Goal: Task Accomplishment & Management: Use online tool/utility

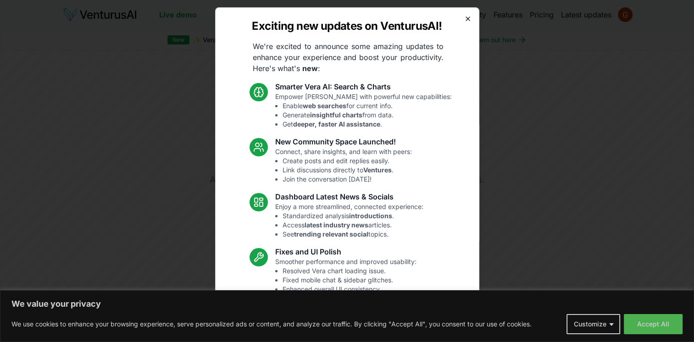
click at [464, 15] on icon "button" at bounding box center [467, 18] width 7 height 7
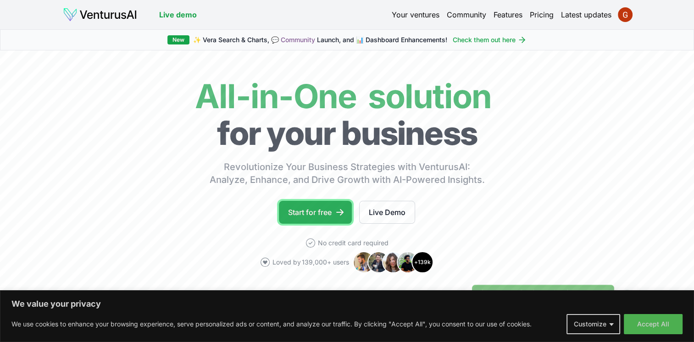
click at [315, 212] on link "Start for free" at bounding box center [315, 212] width 73 height 23
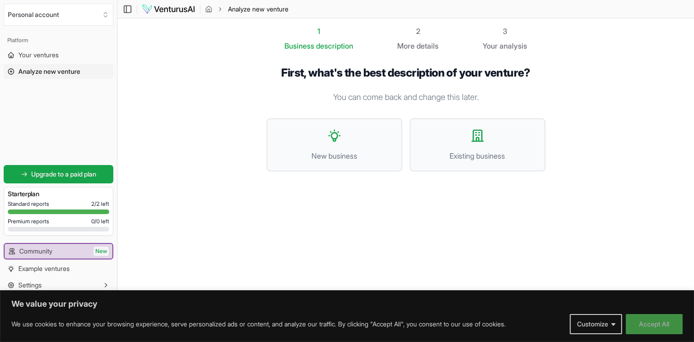
click at [655, 323] on button "Accept All" at bounding box center [654, 324] width 57 height 20
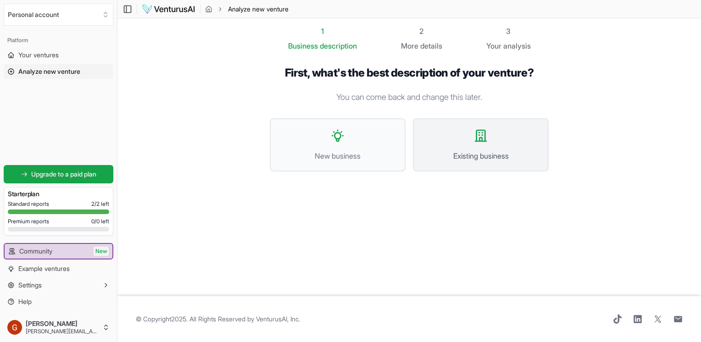
click at [481, 138] on icon at bounding box center [480, 135] width 11 height 11
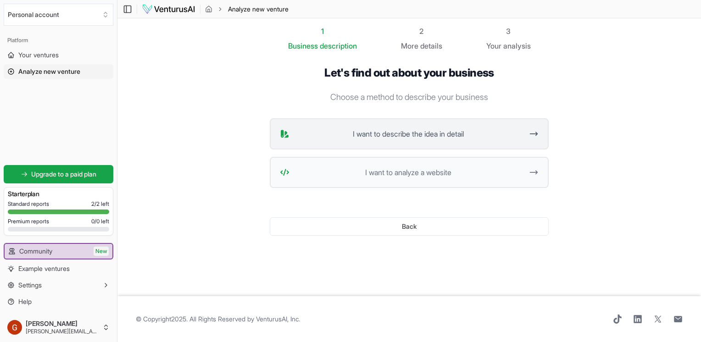
click at [452, 135] on span "I want to describe the idea in detail" at bounding box center [408, 133] width 230 height 11
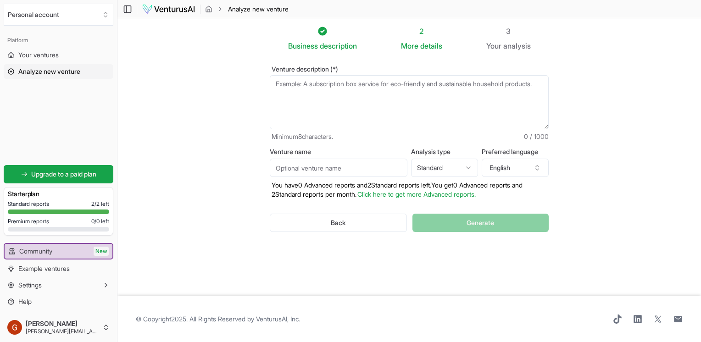
click at [355, 94] on textarea "Venture description (*)" at bounding box center [409, 102] width 279 height 54
click at [507, 166] on button "English" at bounding box center [515, 168] width 67 height 18
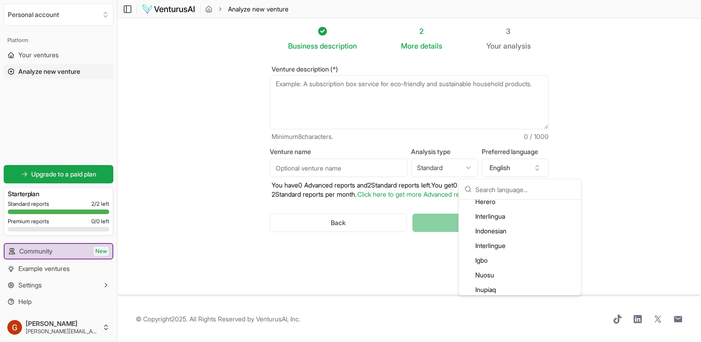
scroll to position [989, 0]
click at [532, 264] on div "Italian" at bounding box center [520, 262] width 118 height 15
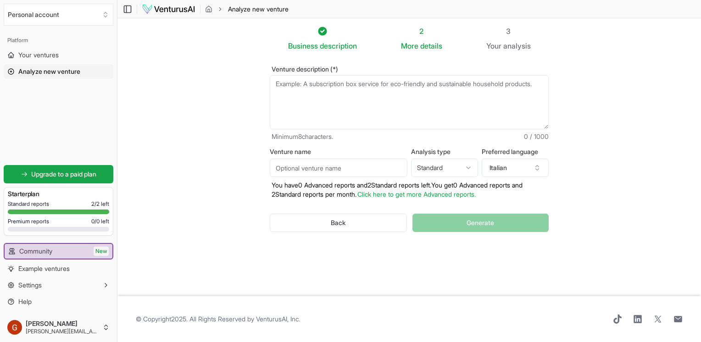
click at [301, 83] on textarea "Venture description (*)" at bounding box center [409, 102] width 279 height 54
paste textarea "L’impresa analizzata opera nel settore delle attività artistiche, sportive, di …"
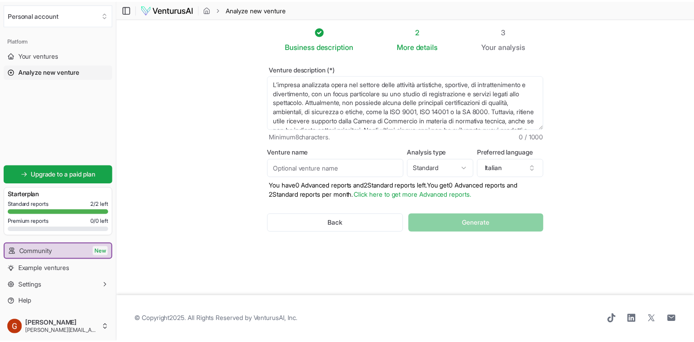
scroll to position [69, 0]
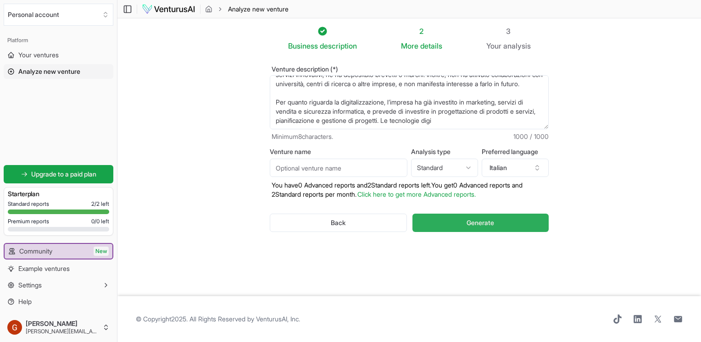
type textarea "L’impresa analizzata opera nel settore delle attività artistiche, sportive, di …"
click at [474, 222] on span "Generate" at bounding box center [481, 222] width 28 height 9
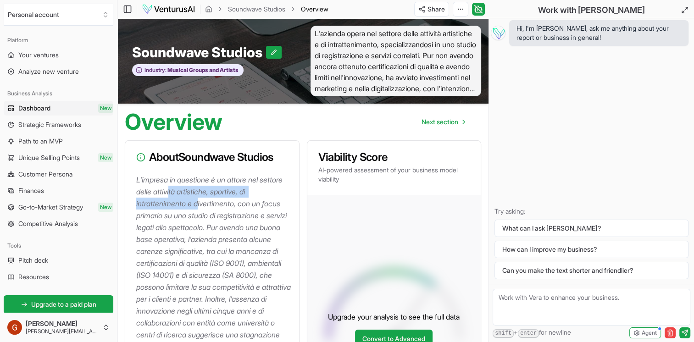
drag, startPoint x: 172, startPoint y: 190, endPoint x: 199, endPoint y: 200, distance: 29.0
click at [199, 200] on p "L'impresa in questione è un attore nel settore delle attività artistiche, sport…" at bounding box center [214, 281] width 156 height 215
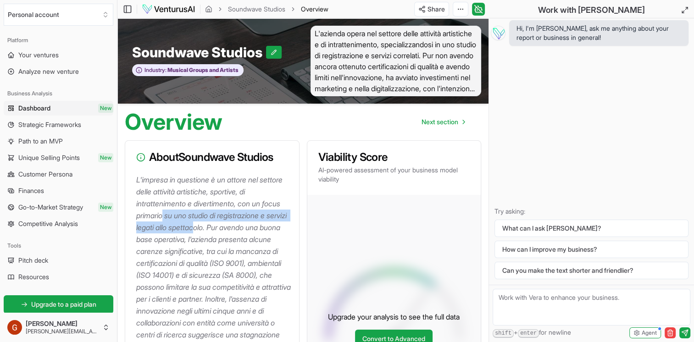
drag, startPoint x: 199, startPoint y: 200, endPoint x: 221, endPoint y: 223, distance: 32.1
click at [221, 223] on p "L'impresa in questione è un attore nel settore delle attività artistiche, sport…" at bounding box center [214, 281] width 156 height 215
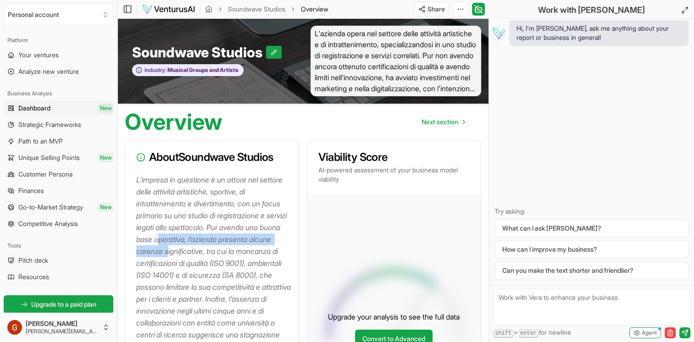
drag, startPoint x: 221, startPoint y: 223, endPoint x: 194, endPoint y: 249, distance: 37.6
click at [194, 249] on p "L'impresa in questione è un attore nel settore delle attività artistiche, sport…" at bounding box center [214, 281] width 156 height 215
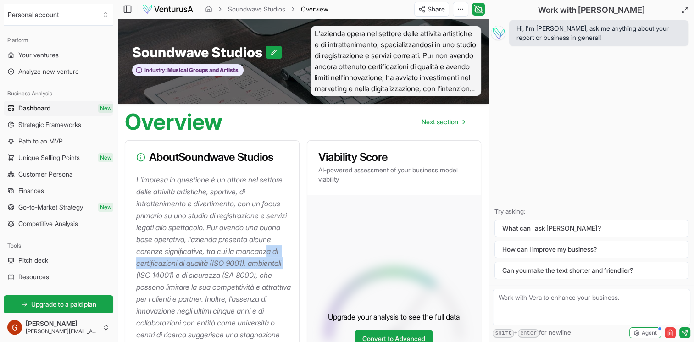
drag, startPoint x: 194, startPoint y: 249, endPoint x: 198, endPoint y: 270, distance: 22.0
click at [198, 270] on p "L'impresa in questione è un attore nel settore delle attività artistiche, sport…" at bounding box center [214, 281] width 156 height 215
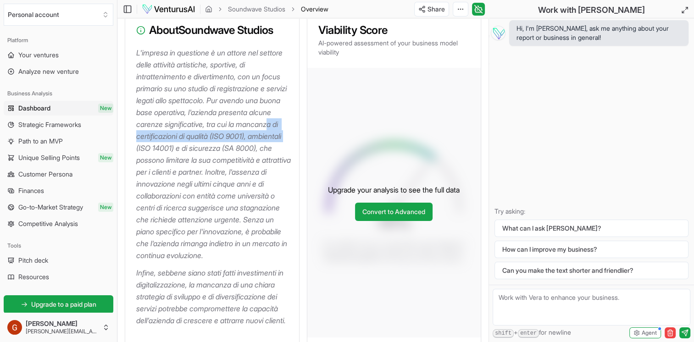
scroll to position [128, 0]
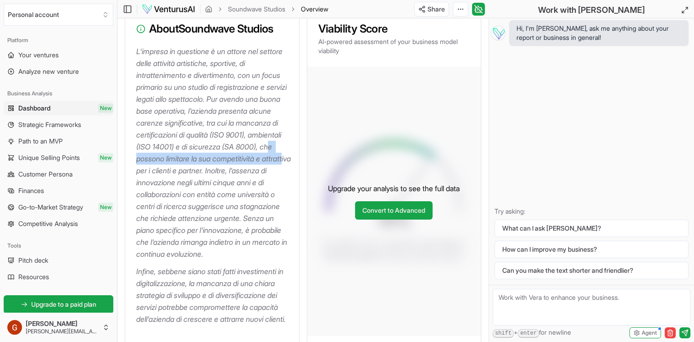
drag, startPoint x: 185, startPoint y: 153, endPoint x: 209, endPoint y: 168, distance: 28.5
click at [209, 168] on p "L'impresa in questione è un attore nel settore delle attività artistiche, sport…" at bounding box center [214, 152] width 156 height 215
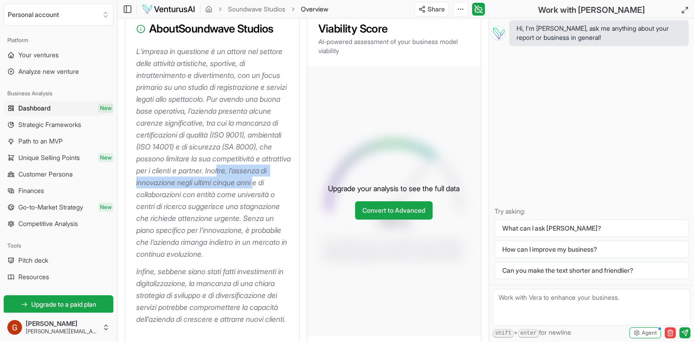
drag, startPoint x: 209, startPoint y: 168, endPoint x: 218, endPoint y: 191, distance: 24.5
click at [218, 191] on p "L'impresa in questione è un attore nel settore delle attività artistiche, sport…" at bounding box center [214, 152] width 156 height 215
drag, startPoint x: 218, startPoint y: 191, endPoint x: 198, endPoint y: 224, distance: 38.3
click at [198, 224] on p "L'impresa in questione è un attore nel settore delle attività artistiche, sport…" at bounding box center [214, 152] width 156 height 215
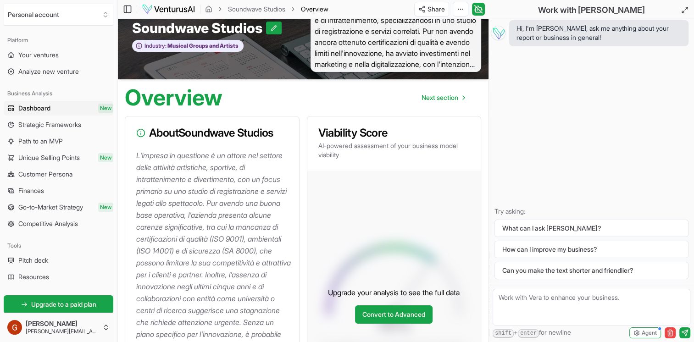
scroll to position [0, 0]
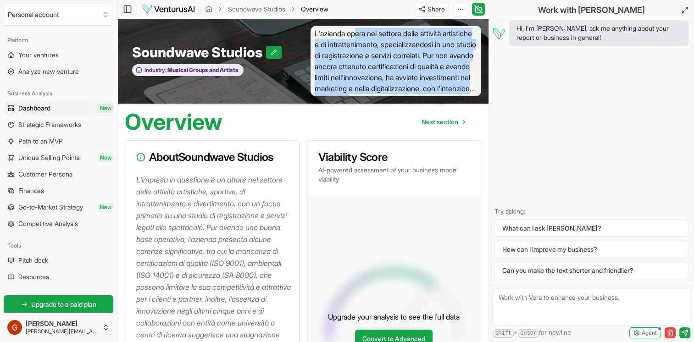
drag, startPoint x: 356, startPoint y: 33, endPoint x: 467, endPoint y: 95, distance: 126.5
click at [467, 95] on span "L'azienda opera nel settore delle attività artistiche e di intrattenimento, spe…" at bounding box center [396, 61] width 171 height 71
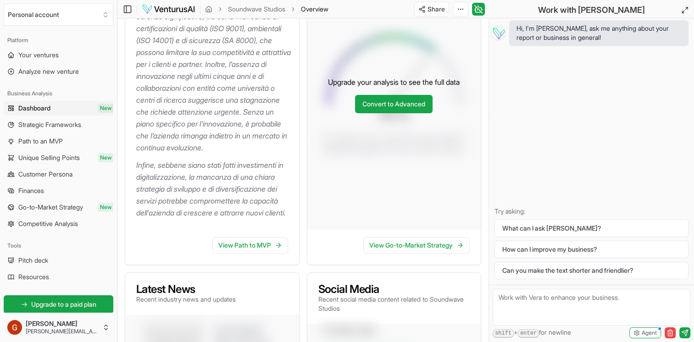
scroll to position [257, 0]
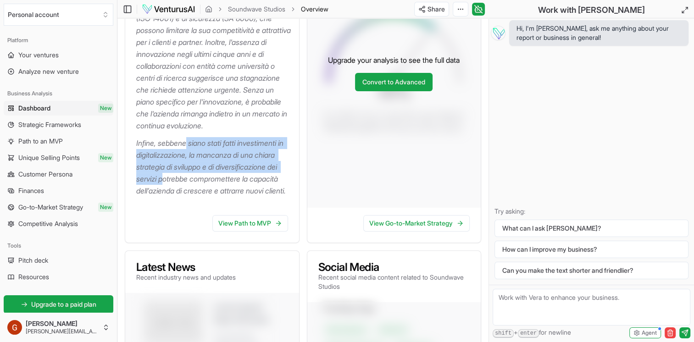
drag, startPoint x: 189, startPoint y: 154, endPoint x: 236, endPoint y: 196, distance: 63.0
click at [236, 196] on p "Infine, sebbene siano stati fatti investimenti in digitalizzazione, la mancanza…" at bounding box center [214, 167] width 156 height 60
drag, startPoint x: 236, startPoint y: 196, endPoint x: 257, endPoint y: 247, distance: 55.5
click at [257, 232] on link "View Path to MVP" at bounding box center [250, 223] width 76 height 17
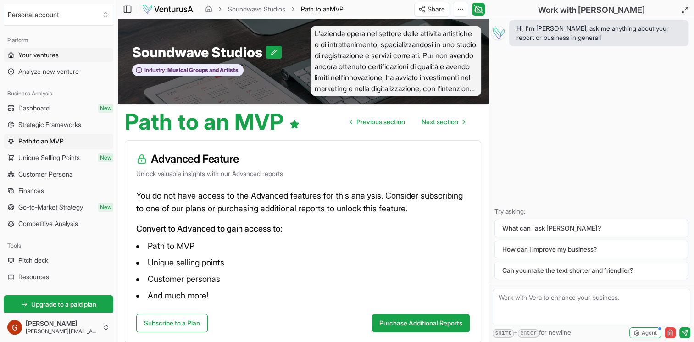
click at [51, 57] on span "Your ventures" at bounding box center [38, 54] width 40 height 9
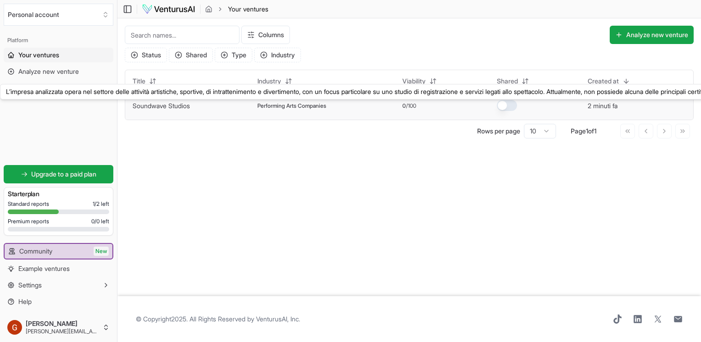
click at [183, 106] on link "Soundwave Studios" at bounding box center [161, 106] width 57 height 8
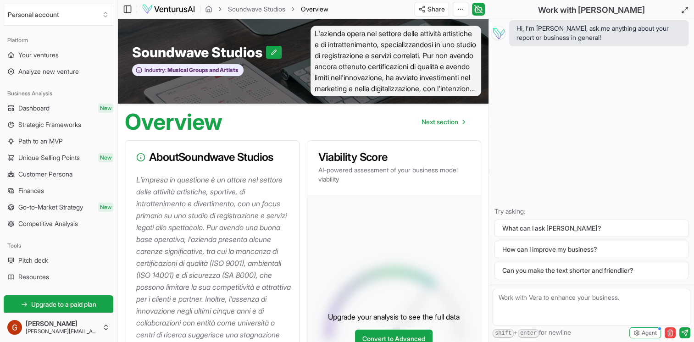
click at [462, 91] on span "L'azienda opera nel settore delle attività artistiche e di intrattenimento, spe…" at bounding box center [396, 61] width 171 height 71
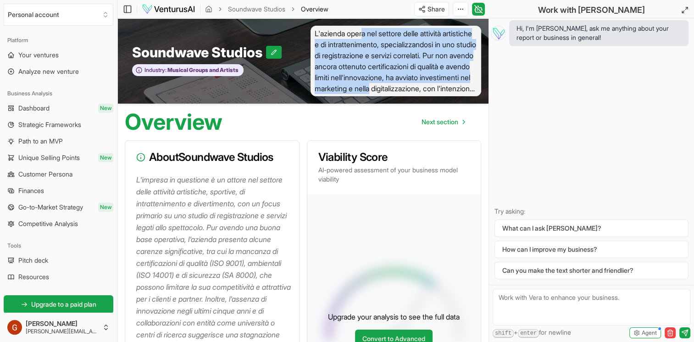
drag, startPoint x: 365, startPoint y: 34, endPoint x: 466, endPoint y: 92, distance: 116.9
click at [466, 92] on span "L'azienda opera nel settore delle attività artistiche e di intrattenimento, spe…" at bounding box center [396, 61] width 171 height 71
click at [53, 55] on span "Your ventures" at bounding box center [38, 54] width 40 height 9
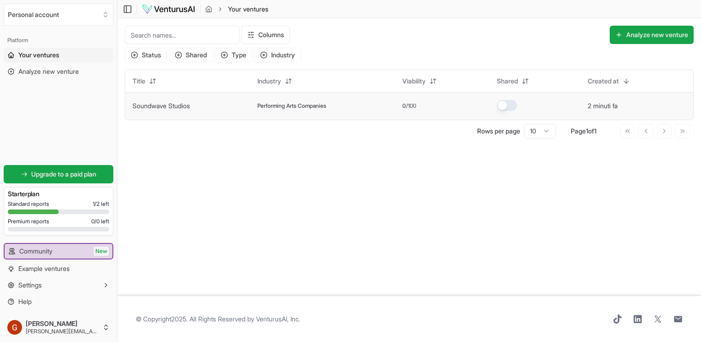
drag, startPoint x: 223, startPoint y: 106, endPoint x: 190, endPoint y: 104, distance: 33.1
click at [190, 104] on link "Soundwave Studios" at bounding box center [161, 106] width 57 height 8
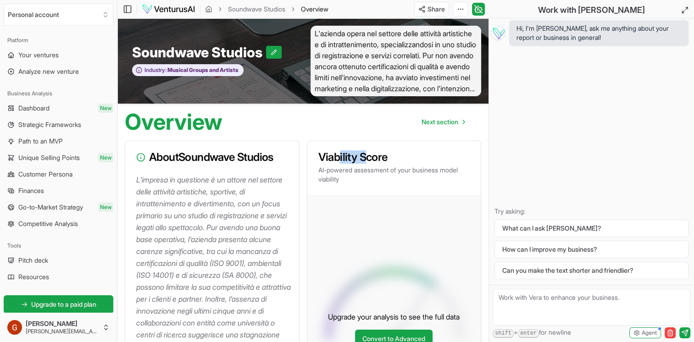
drag, startPoint x: 339, startPoint y: 157, endPoint x: 364, endPoint y: 155, distance: 24.8
click at [364, 155] on h3 "Viability Score" at bounding box center [394, 157] width 152 height 11
click at [44, 75] on span "Analyze new venture" at bounding box center [48, 71] width 61 height 9
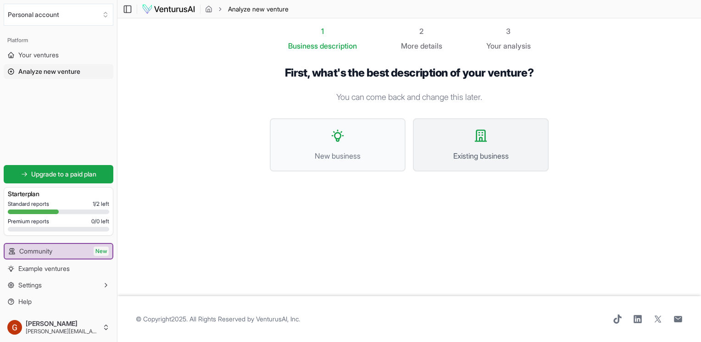
click at [470, 143] on button "Existing business" at bounding box center [481, 144] width 136 height 53
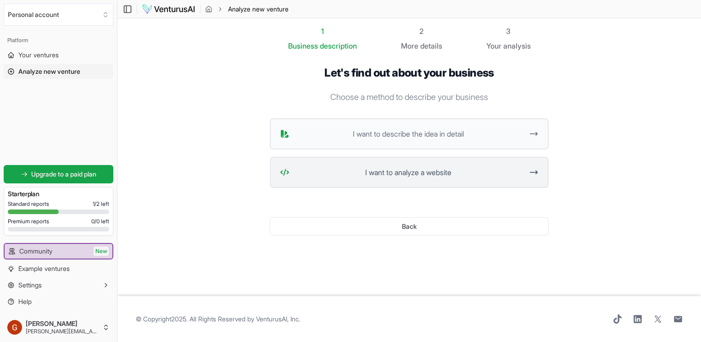
click at [449, 172] on span "I want to analyze a website" at bounding box center [408, 172] width 230 height 11
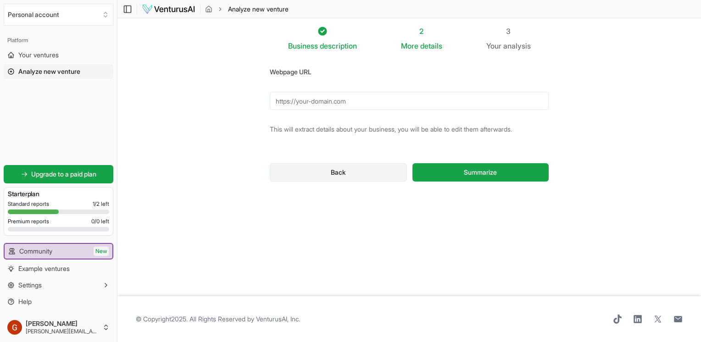
click at [356, 172] on button "Back" at bounding box center [338, 172] width 137 height 18
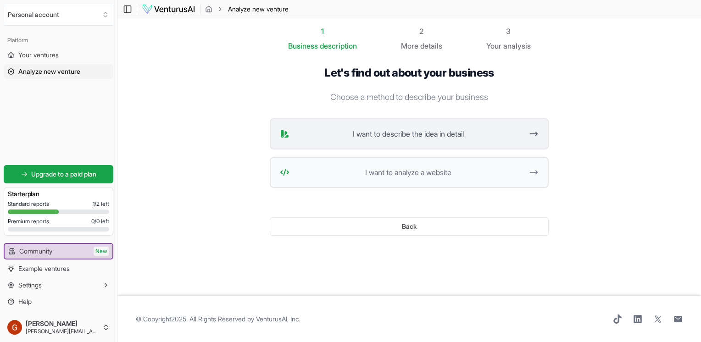
click at [424, 134] on span "I want to describe the idea in detail" at bounding box center [408, 133] width 230 height 11
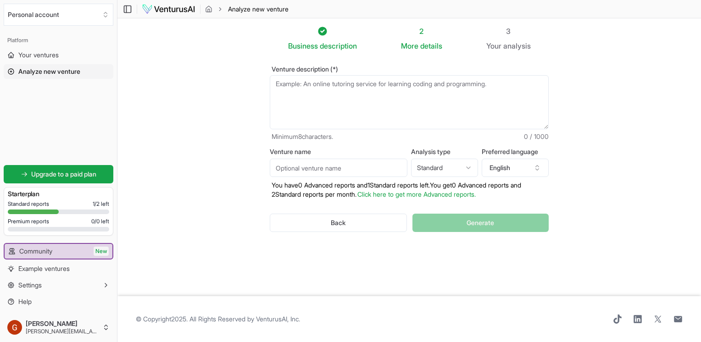
click at [416, 88] on textarea "Venture description (*)" at bounding box center [409, 102] width 279 height 54
paste textarea "L’impresa analizzata opera nel settore delle attività artistiche, sportive, di …"
type textarea "L’impresa analizzata opera nel settore delle attività artistiche, sportive, di …"
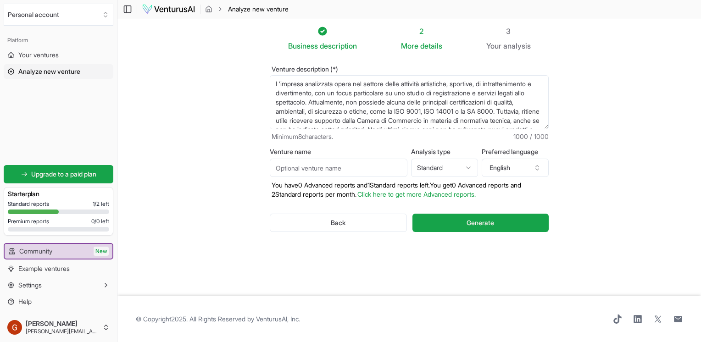
drag, startPoint x: 473, startPoint y: 122, endPoint x: 272, endPoint y: 56, distance: 211.8
click at [272, 56] on div "Venture description (*) Minimum 8 characters. 1000 / 1000 Venture name Analysis…" at bounding box center [409, 156] width 308 height 210
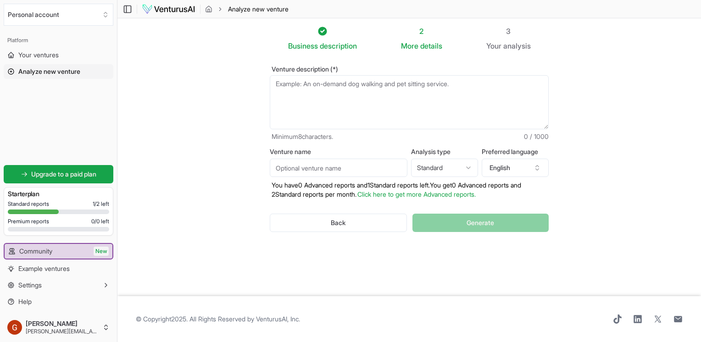
paste textarea "L’impresa analizzata opera nel settore delle attività artistiche, sportive, di …"
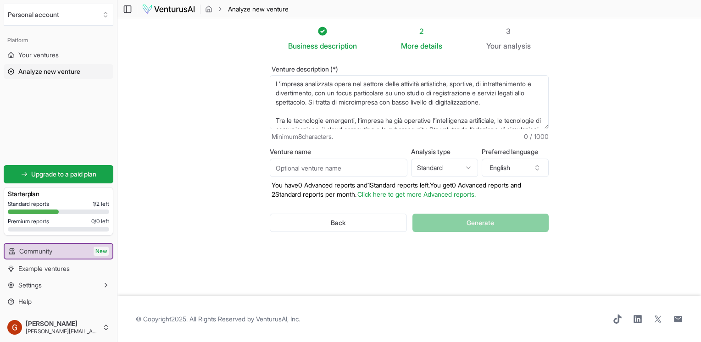
scroll to position [60, 0]
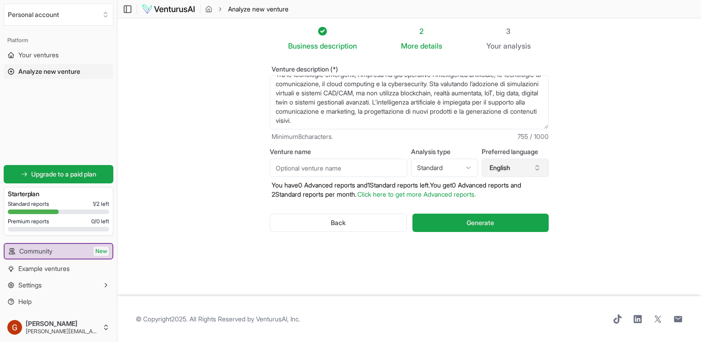
type textarea "L’impresa analizzata opera nel settore delle attività artistiche, sportive, di …"
click at [511, 166] on button "English" at bounding box center [515, 168] width 67 height 18
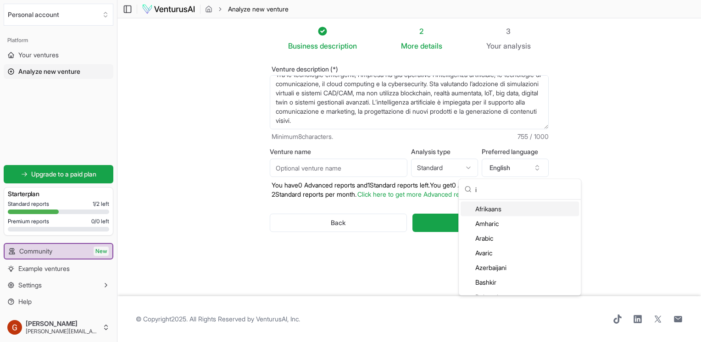
type input "i"
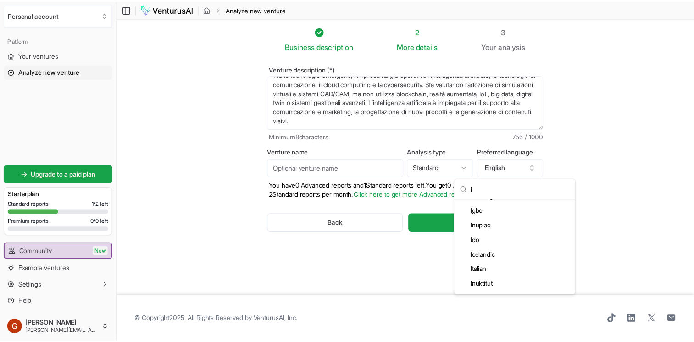
scroll to position [534, 0]
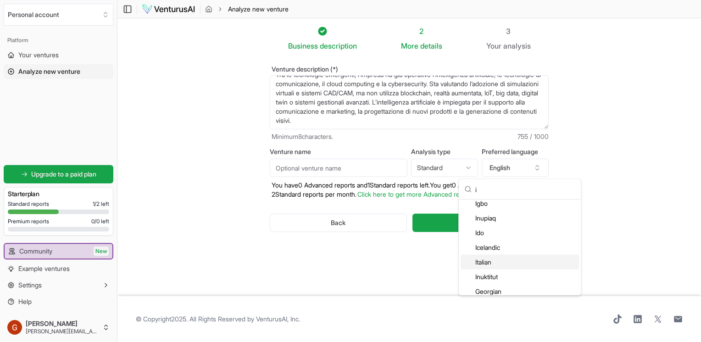
click at [498, 262] on div "Italian" at bounding box center [520, 262] width 118 height 15
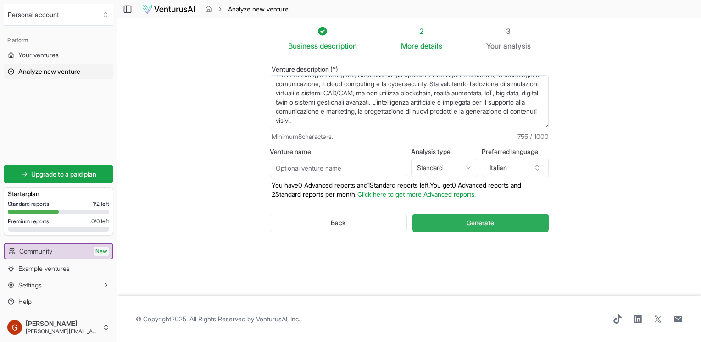
click at [482, 222] on span "Generate" at bounding box center [481, 222] width 28 height 9
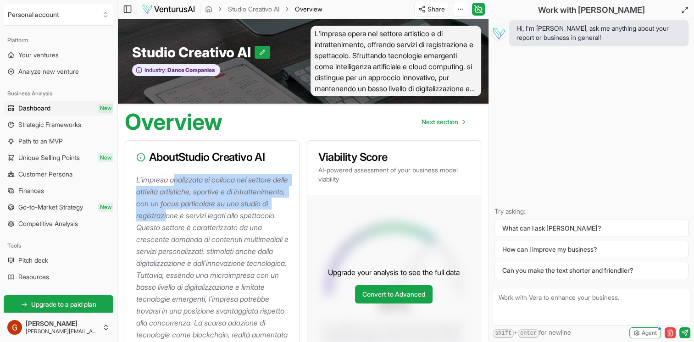
drag, startPoint x: 174, startPoint y: 179, endPoint x: 215, endPoint y: 213, distance: 53.4
click at [215, 213] on p "L’impresa analizzata si colloca nel settore delle attività artistiche, sportive…" at bounding box center [214, 269] width 156 height 191
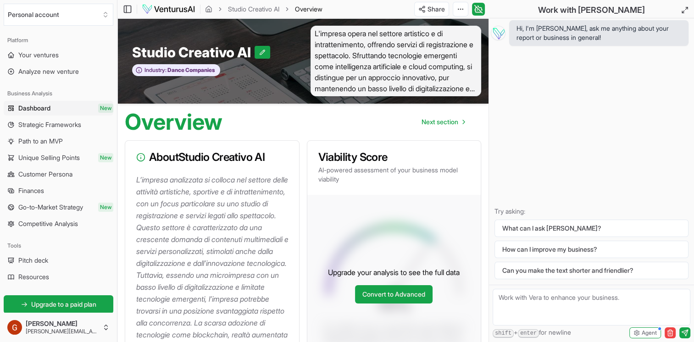
drag, startPoint x: 215, startPoint y: 213, endPoint x: 302, endPoint y: 158, distance: 103.3
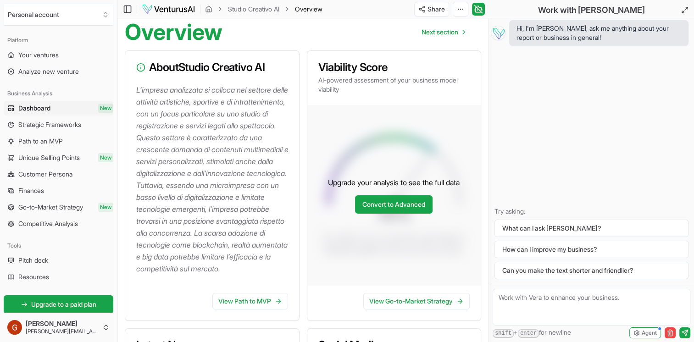
scroll to position [92, 0]
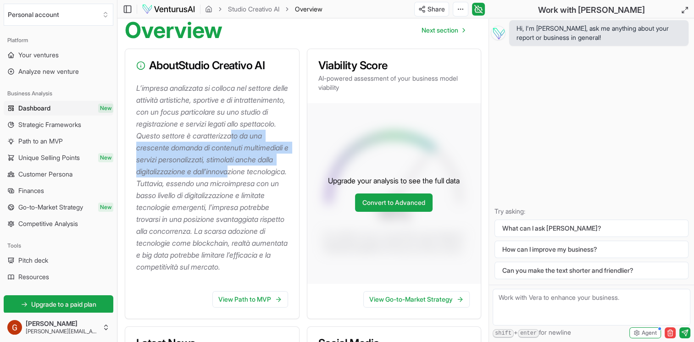
drag, startPoint x: 178, startPoint y: 149, endPoint x: 236, endPoint y: 181, distance: 65.5
click at [236, 181] on p "L’impresa analizzata si colloca nel settore delle attività artistiche, sportive…" at bounding box center [214, 177] width 156 height 191
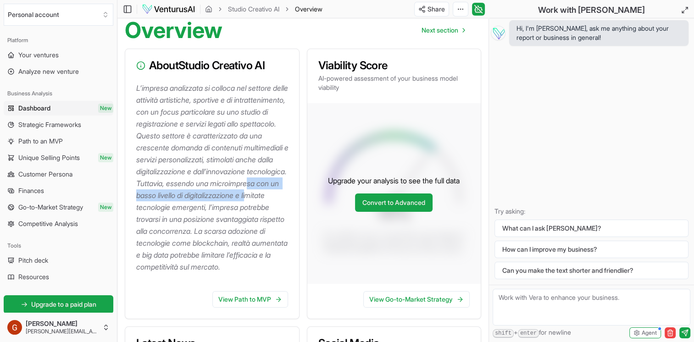
drag, startPoint x: 236, startPoint y: 181, endPoint x: 204, endPoint y: 217, distance: 48.8
click at [204, 217] on p "L’impresa analizzata si colloca nel settore delle attività artistiche, sportive…" at bounding box center [214, 177] width 156 height 191
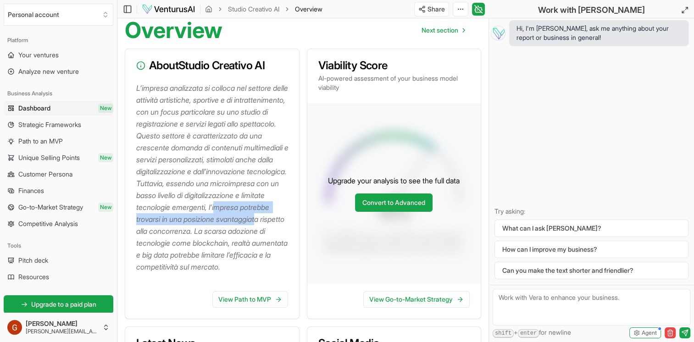
drag, startPoint x: 204, startPoint y: 217, endPoint x: 211, endPoint y: 240, distance: 24.1
click at [211, 240] on p "L’impresa analizzata si colloca nel settore delle attività artistiche, sportive…" at bounding box center [214, 177] width 156 height 191
drag, startPoint x: 211, startPoint y: 240, endPoint x: 226, endPoint y: 253, distance: 19.6
click at [226, 253] on p "L’impresa analizzata si colloca nel settore delle attività artistiche, sportive…" at bounding box center [214, 177] width 156 height 191
drag, startPoint x: 226, startPoint y: 253, endPoint x: 202, endPoint y: 268, distance: 28.9
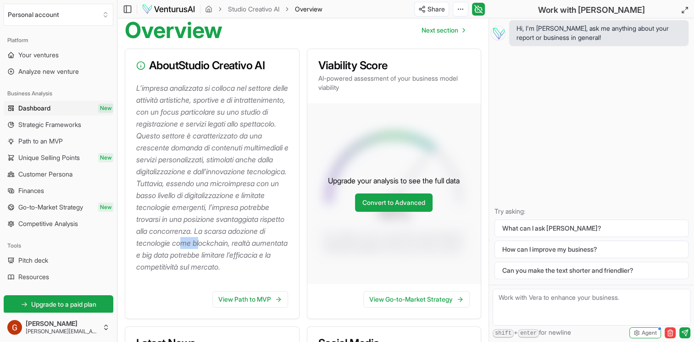
click at [202, 268] on p "L’impresa analizzata si colloca nel settore delle attività artistiche, sportive…" at bounding box center [214, 177] width 156 height 191
drag, startPoint x: 202, startPoint y: 268, endPoint x: 280, endPoint y: 295, distance: 82.3
click at [280, 273] on p "L’impresa analizzata si colloca nel settore delle attività artistiche, sportive…" at bounding box center [214, 177] width 156 height 191
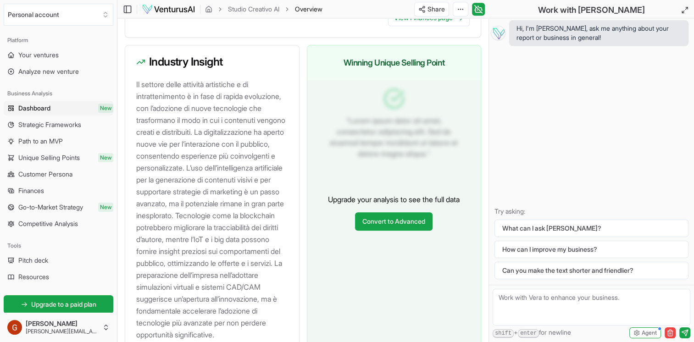
scroll to position [943, 0]
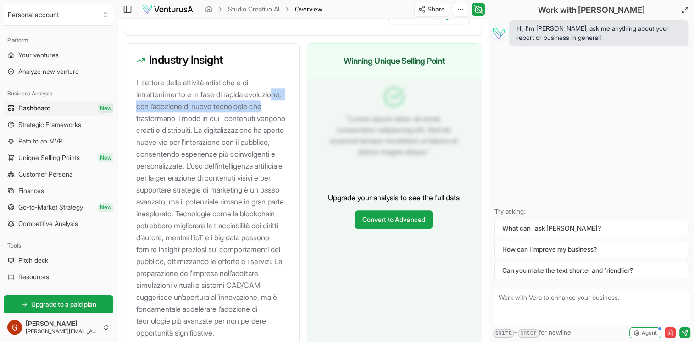
drag, startPoint x: 167, startPoint y: 129, endPoint x: 187, endPoint y: 141, distance: 23.8
click at [187, 141] on p "Il settore delle attività artistiche e di intrattenimento è in fase di rapida e…" at bounding box center [214, 208] width 156 height 262
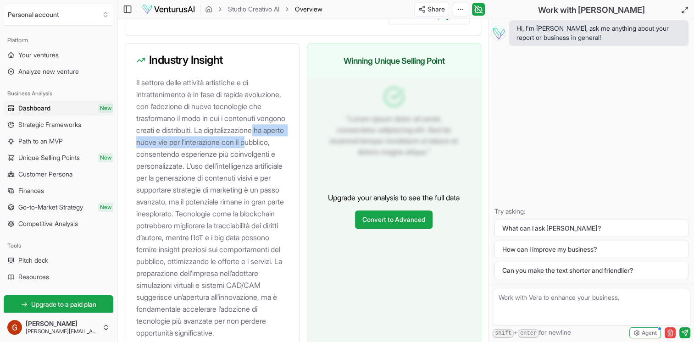
drag, startPoint x: 187, startPoint y: 141, endPoint x: 204, endPoint y: 181, distance: 43.2
click at [204, 181] on p "Il settore delle attività artistiche e di intrattenimento è in fase di rapida e…" at bounding box center [214, 208] width 156 height 262
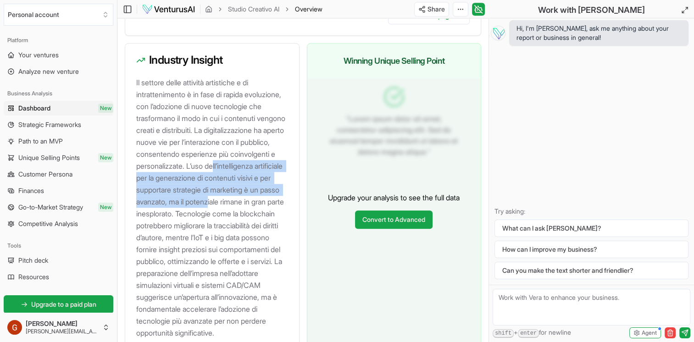
drag, startPoint x: 204, startPoint y: 181, endPoint x: 212, endPoint y: 235, distance: 54.3
click at [212, 235] on p "Il settore delle attività artistiche e di intrattenimento è in fase di rapida e…" at bounding box center [214, 208] width 156 height 262
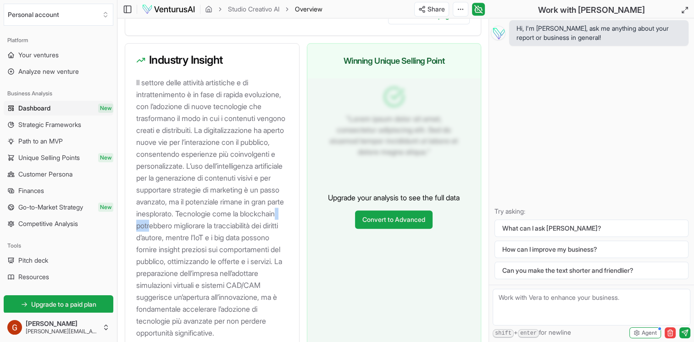
drag, startPoint x: 212, startPoint y: 235, endPoint x: 188, endPoint y: 262, distance: 36.4
click at [188, 262] on p "Il settore delle attività artistiche e di intrattenimento è in fase di rapida e…" at bounding box center [214, 208] width 156 height 262
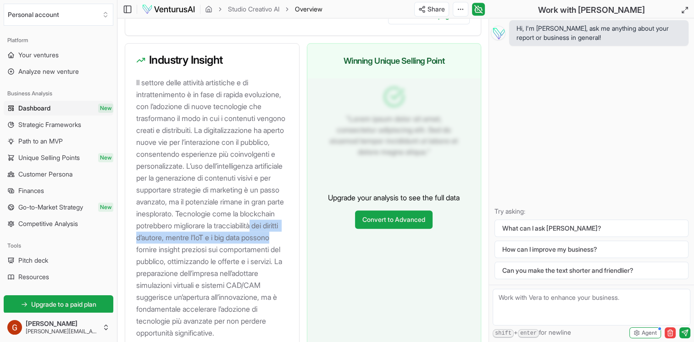
drag, startPoint x: 188, startPoint y: 262, endPoint x: 200, endPoint y: 282, distance: 23.1
click at [200, 282] on p "Il settore delle attività artistiche e di intrattenimento è in fase di rapida e…" at bounding box center [214, 208] width 156 height 262
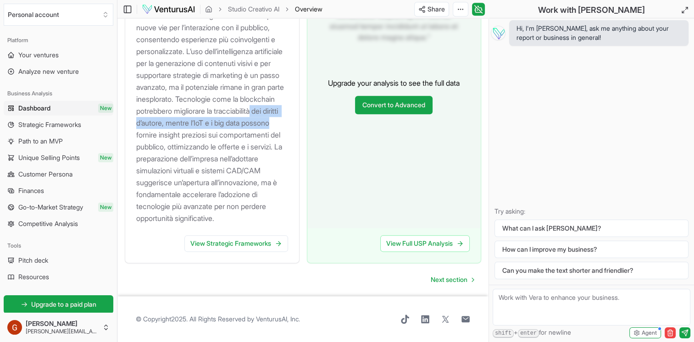
scroll to position [1073, 0]
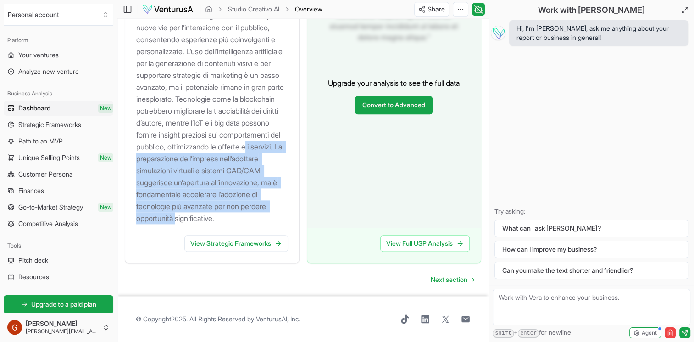
drag, startPoint x: 166, startPoint y: 177, endPoint x: 276, endPoint y: 238, distance: 125.9
click at [276, 224] on p "Il settore delle attività artistiche e di intrattenimento è in fase di rapida e…" at bounding box center [214, 93] width 156 height 262
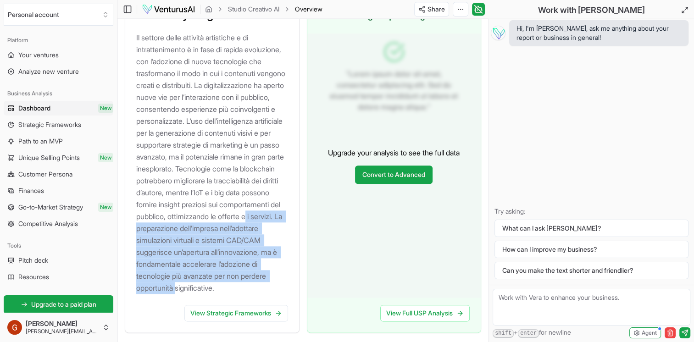
scroll to position [983, 0]
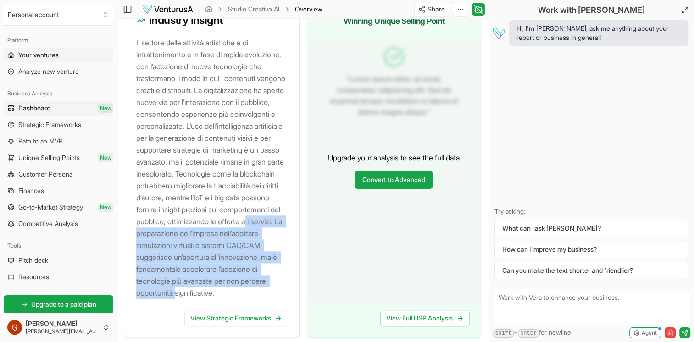
click at [39, 58] on span "Your ventures" at bounding box center [38, 54] width 40 height 9
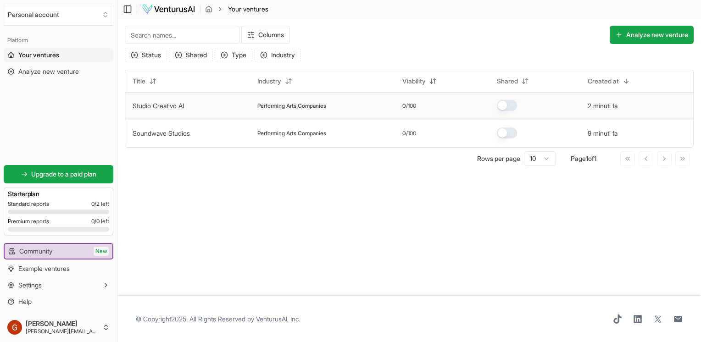
drag, startPoint x: 195, startPoint y: 107, endPoint x: 163, endPoint y: 108, distance: 32.6
click at [163, 108] on link "Studio Creativo AI" at bounding box center [158, 106] width 51 height 8
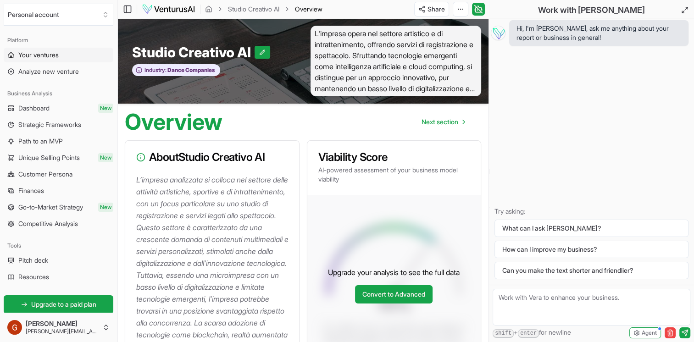
click at [28, 55] on span "Your ventures" at bounding box center [38, 54] width 40 height 9
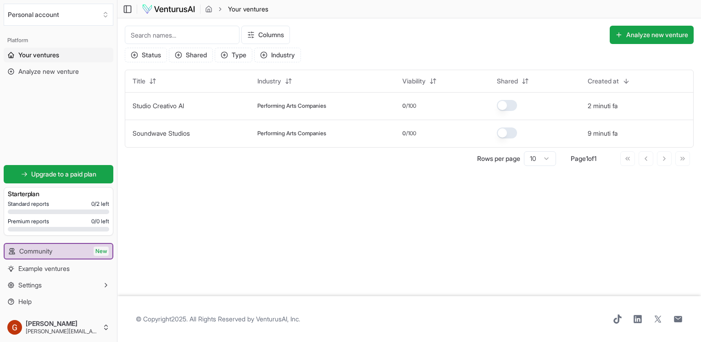
drag, startPoint x: 279, startPoint y: 135, endPoint x: 241, endPoint y: 182, distance: 60.6
click at [241, 182] on main "Toggle Sidebar Your ventures Your ventures Columns Analyze new venture Status S…" at bounding box center [409, 171] width 584 height 342
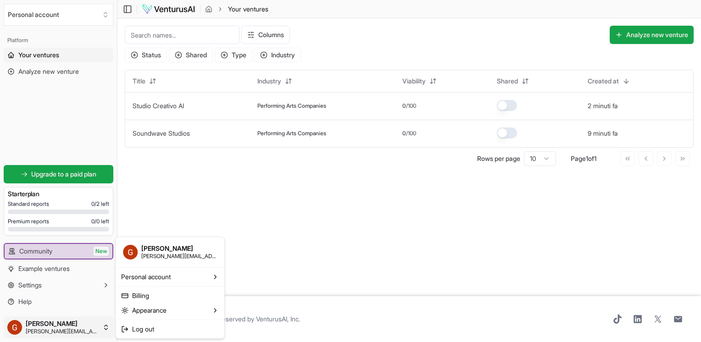
click at [65, 326] on html "We value your privacy We use cookies to enhance your browsing experience, serve…" at bounding box center [350, 171] width 701 height 342
click at [153, 325] on span "Log out" at bounding box center [143, 329] width 22 height 9
